Goal: Task Accomplishment & Management: Use online tool/utility

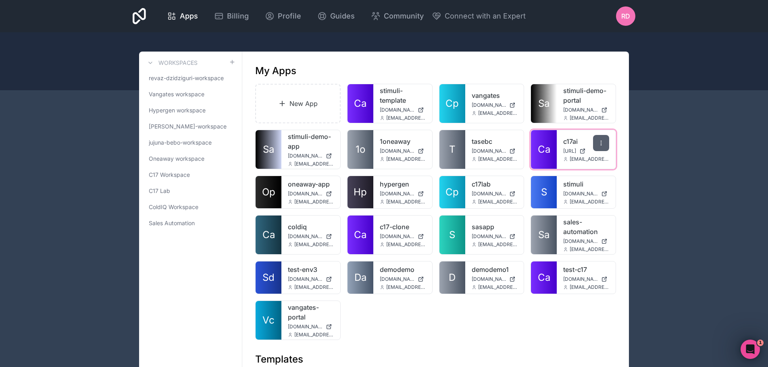
click at [598, 143] on div at bounding box center [601, 143] width 16 height 16
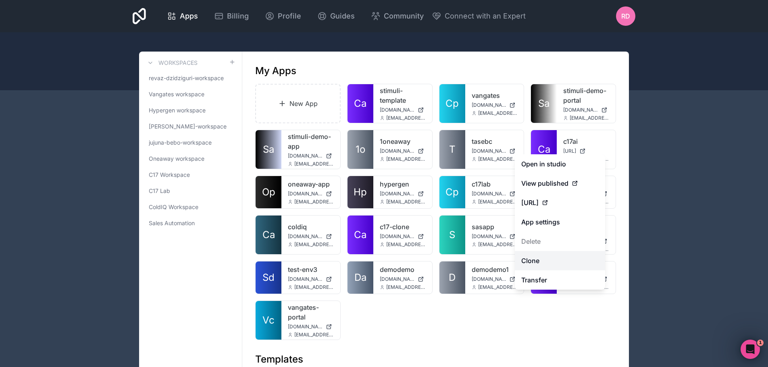
click at [545, 264] on link "Clone" at bounding box center [560, 260] width 90 height 19
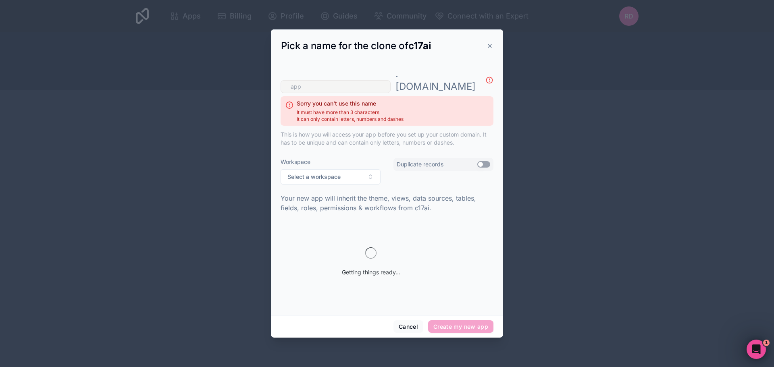
click at [353, 84] on input "text" at bounding box center [336, 86] width 110 height 13
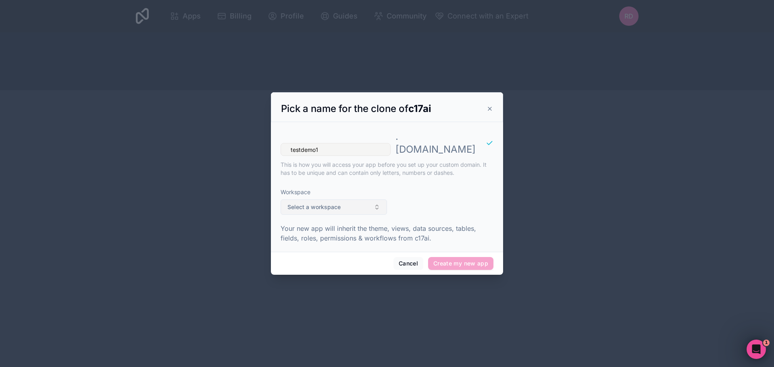
type input "testdemo1"
click at [340, 200] on button "Select a workspace" at bounding box center [334, 207] width 106 height 15
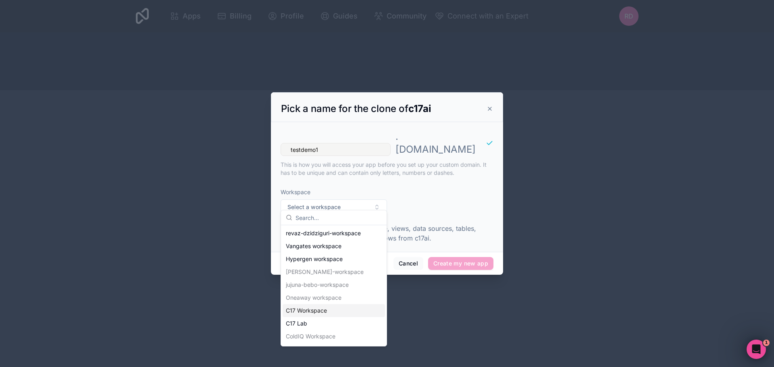
click at [330, 313] on div "C17 Workspace" at bounding box center [334, 311] width 102 height 13
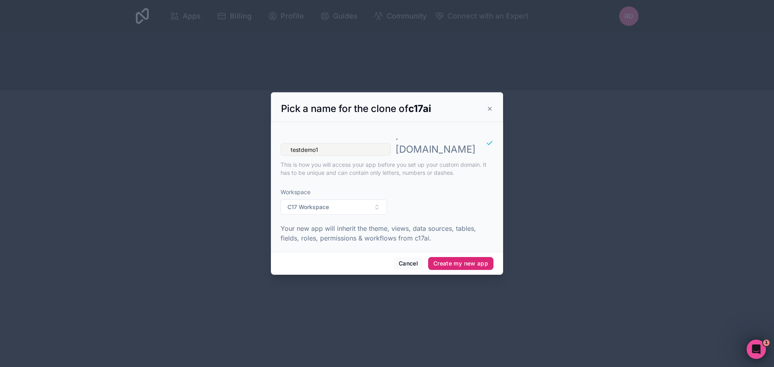
click at [478, 259] on button "Create my new app" at bounding box center [460, 263] width 65 height 13
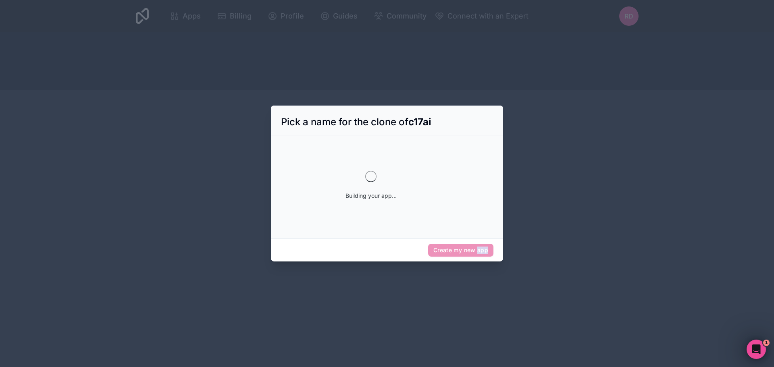
click at [478, 259] on div "Create my new app" at bounding box center [387, 250] width 232 height 23
click at [369, 146] on div "Building your app..." at bounding box center [371, 185] width 155 height 81
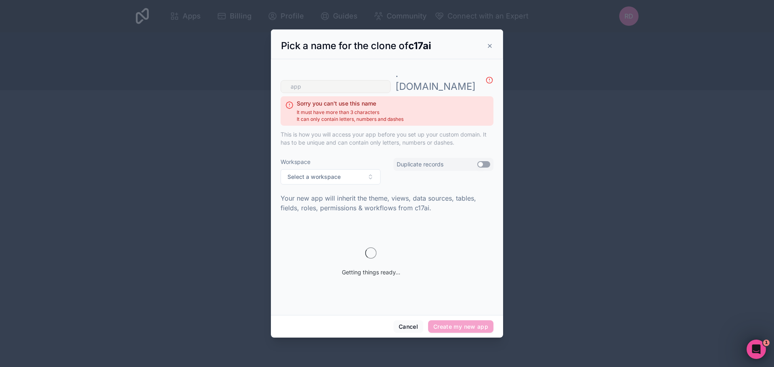
click at [493, 49] on icon at bounding box center [490, 46] width 6 height 6
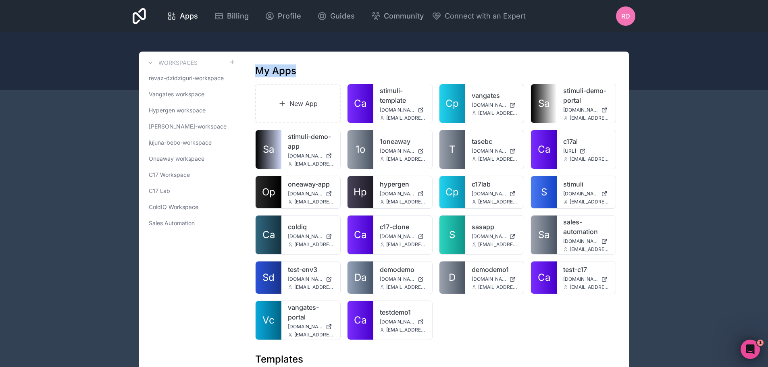
drag, startPoint x: 434, startPoint y: 63, endPoint x: 260, endPoint y: 65, distance: 174.6
click at [259, 65] on h1 "My Apps" at bounding box center [275, 71] width 41 height 13
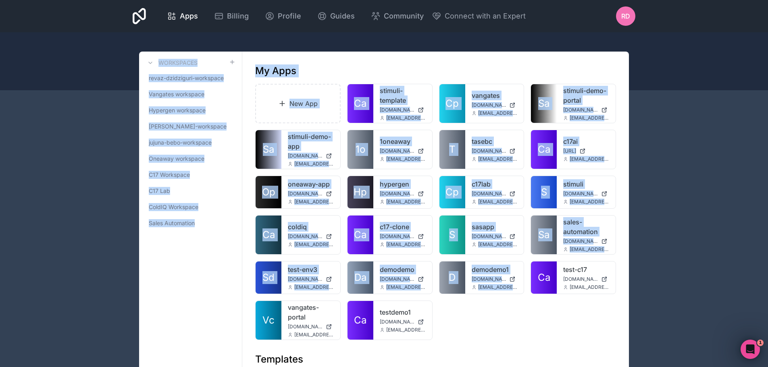
drag, startPoint x: 122, startPoint y: 54, endPoint x: 526, endPoint y: 337, distance: 492.9
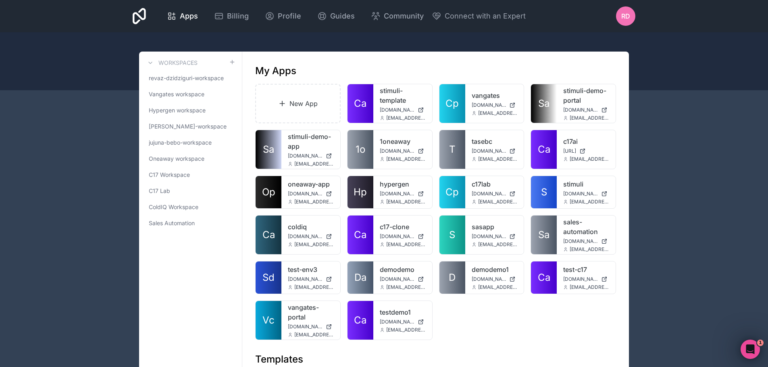
click at [471, 334] on div "New App Ca stimuli-template [DOMAIN_NAME] [EMAIL_ADDRESS][DOMAIN_NAME] [PERSON_…" at bounding box center [435, 212] width 361 height 257
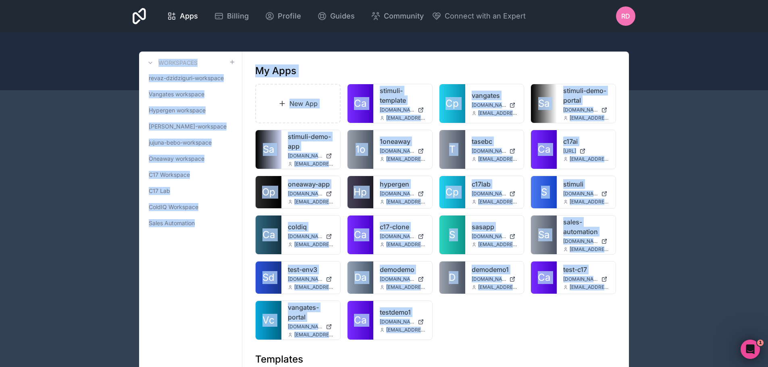
drag, startPoint x: 471, startPoint y: 334, endPoint x: 127, endPoint y: 60, distance: 439.1
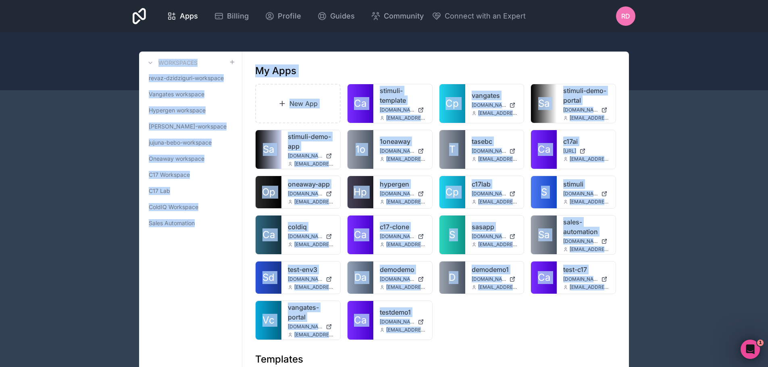
drag, startPoint x: 127, startPoint y: 60, endPoint x: 476, endPoint y: 340, distance: 446.8
click at [476, 340] on div "New App Ca stimuli-template [DOMAIN_NAME] [EMAIL_ADDRESS][DOMAIN_NAME] [PERSON_…" at bounding box center [435, 212] width 361 height 257
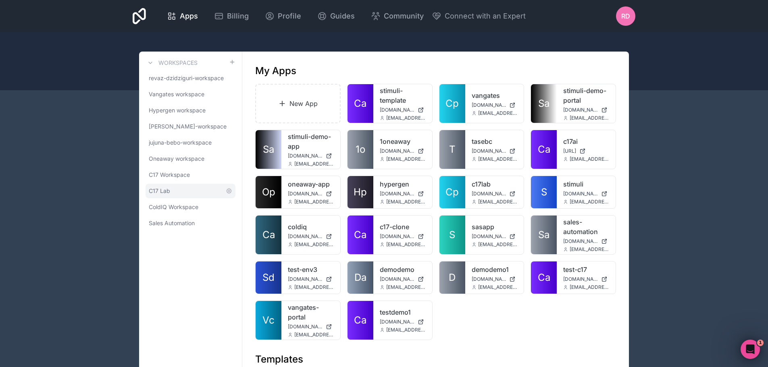
click at [166, 198] on link "C17 Lab" at bounding box center [191, 191] width 90 height 15
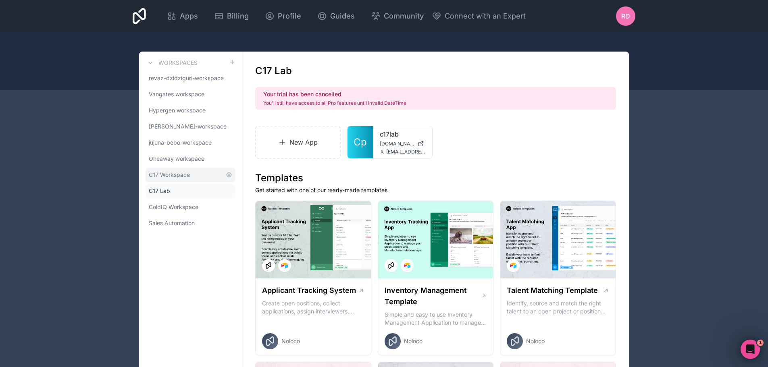
click at [164, 178] on span "C17 Workspace" at bounding box center [169, 175] width 41 height 8
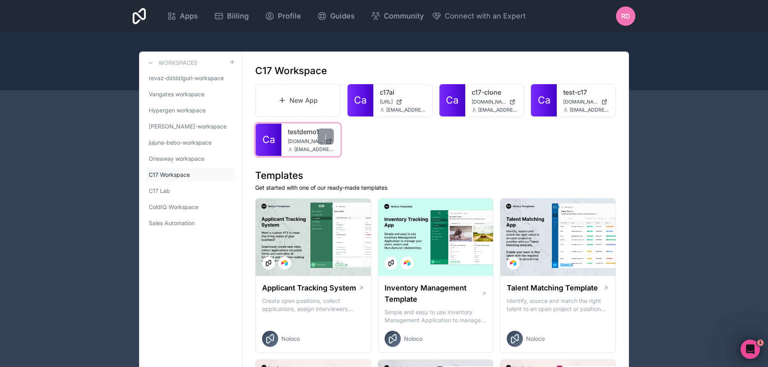
click at [294, 147] on span "[EMAIL_ADDRESS][DOMAIN_NAME]" at bounding box center [314, 149] width 40 height 6
click at [288, 139] on span "[DOMAIN_NAME]" at bounding box center [305, 141] width 35 height 6
